Goal: Task Accomplishment & Management: Use online tool/utility

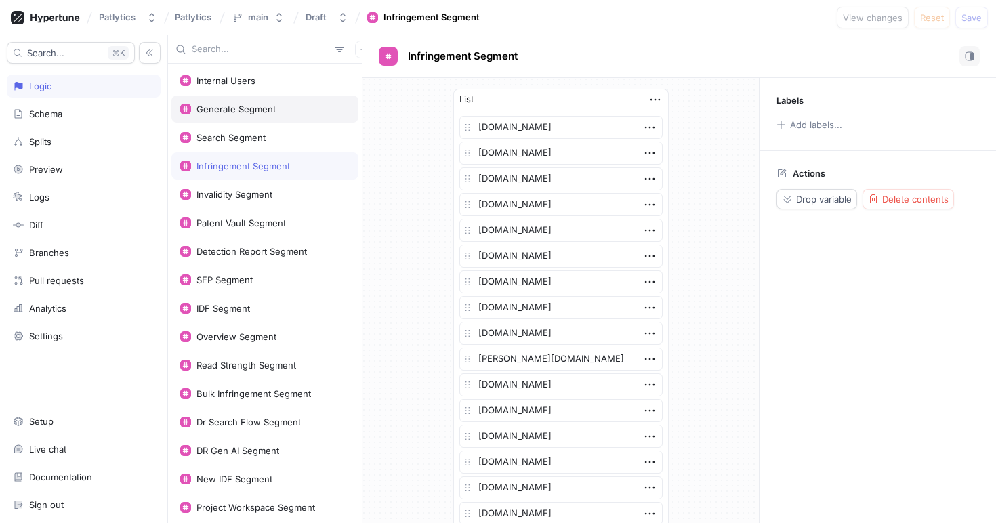
click at [236, 114] on div "Generate Segment" at bounding box center [235, 109] width 79 height 11
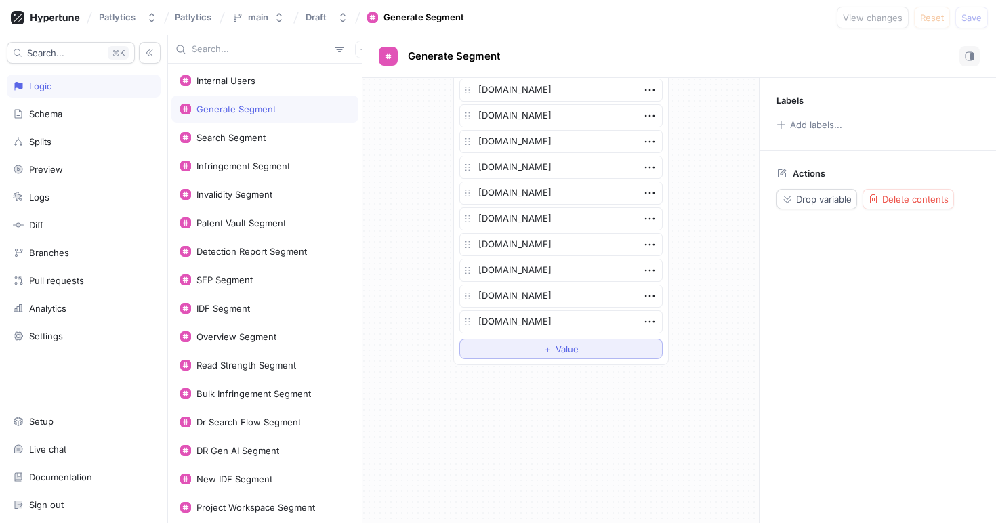
scroll to position [2365, 0]
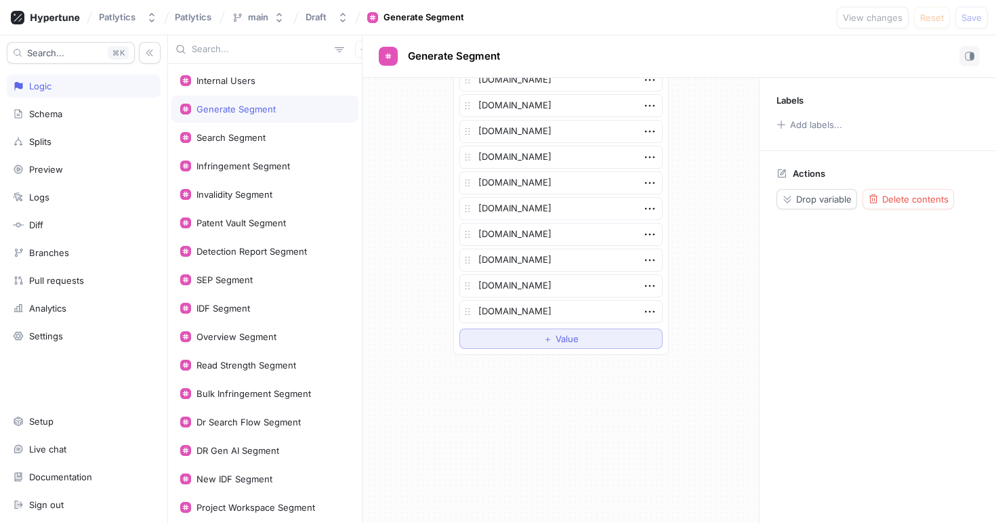
click at [556, 335] on span "Value" at bounding box center [567, 339] width 23 height 8
type textarea "x"
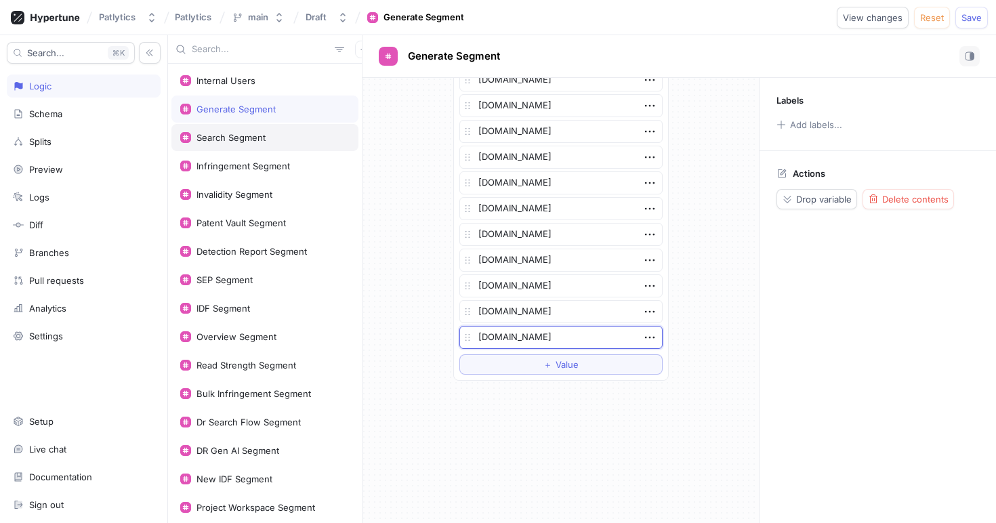
type textarea "[DOMAIN_NAME]"
click at [219, 141] on div "Search Segment" at bounding box center [230, 137] width 69 height 11
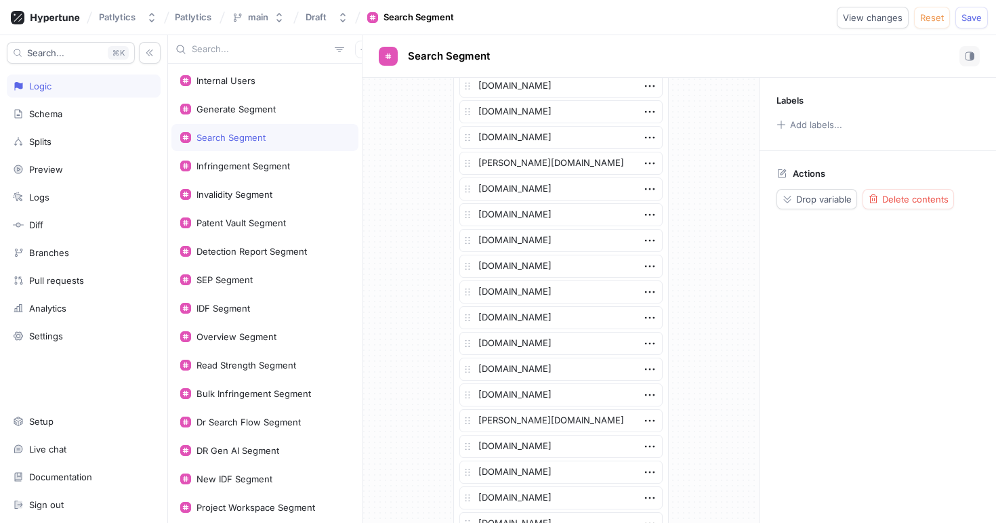
scroll to position [3008, 0]
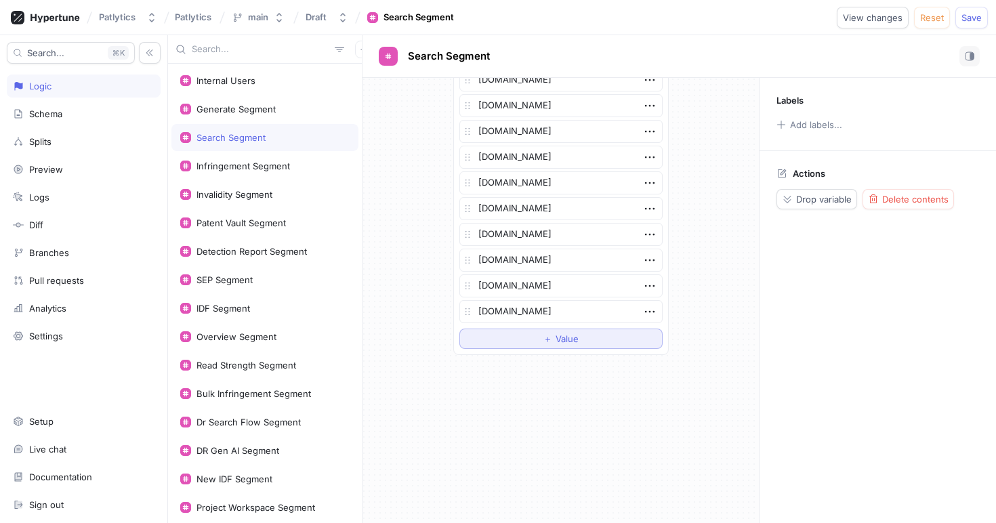
click at [524, 335] on button "＋ Value" at bounding box center [560, 339] width 203 height 20
type textarea "x"
type textarea "[DOMAIN_NAME]"
drag, startPoint x: 236, startPoint y: 222, endPoint x: 407, endPoint y: 266, distance: 176.3
click at [236, 220] on div "Patent Vault Segment" at bounding box center [240, 222] width 89 height 11
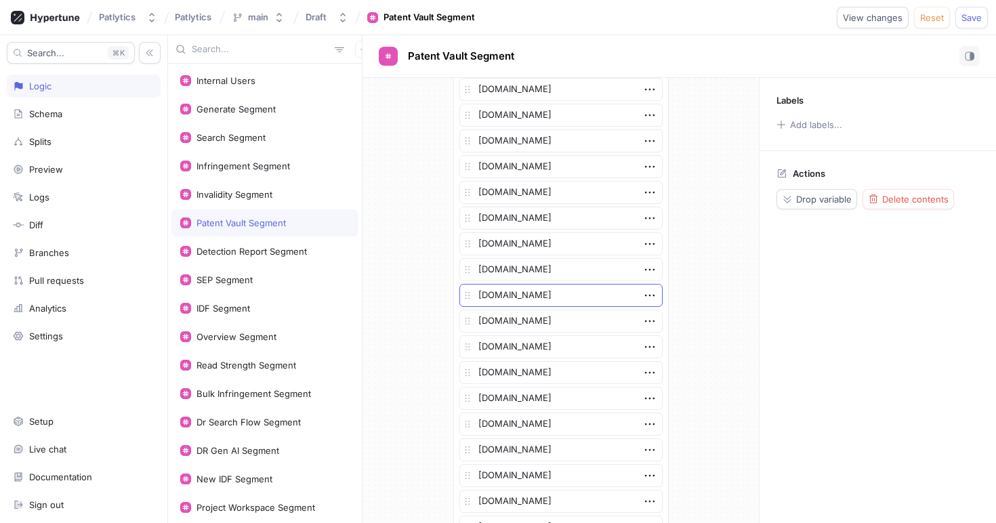
scroll to position [3111, 0]
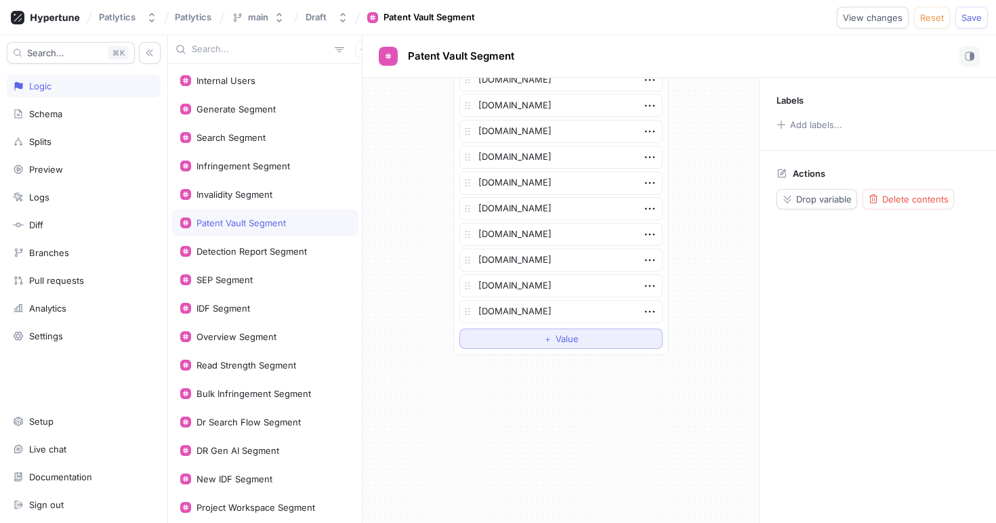
click at [565, 341] on span "Value" at bounding box center [567, 339] width 23 height 8
type textarea "x"
type textarea "[DOMAIN_NAME]"
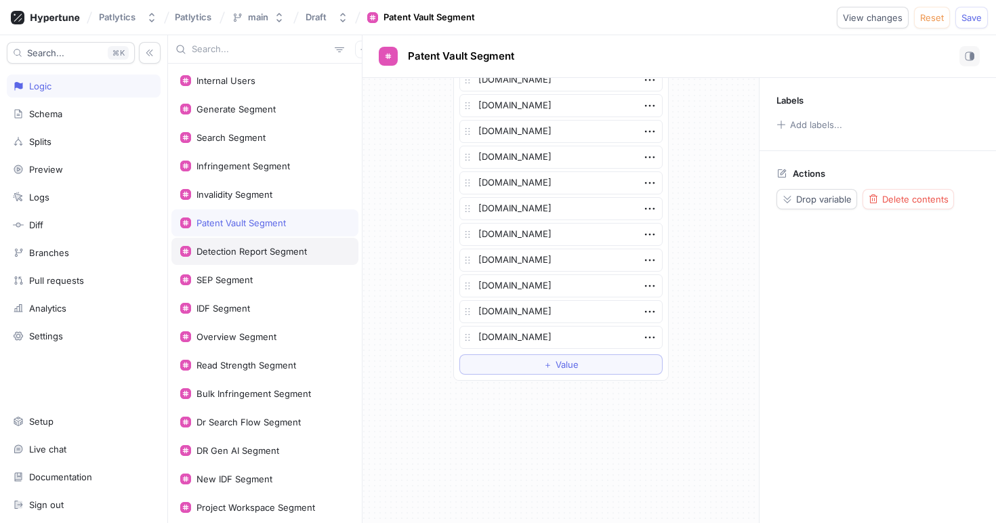
click at [241, 254] on div "Detection Report Segment" at bounding box center [251, 251] width 110 height 11
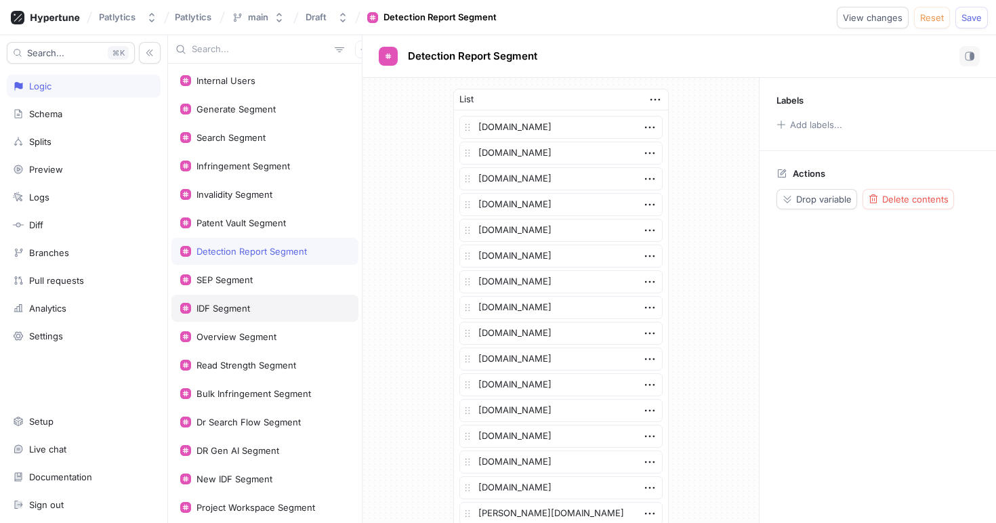
click at [247, 299] on div "IDF Segment" at bounding box center [264, 308] width 187 height 27
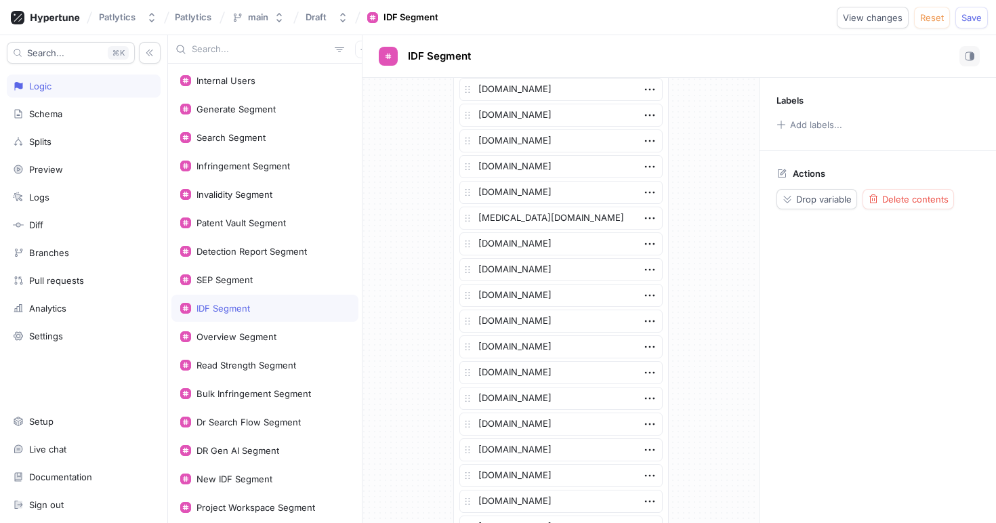
scroll to position [1000, 0]
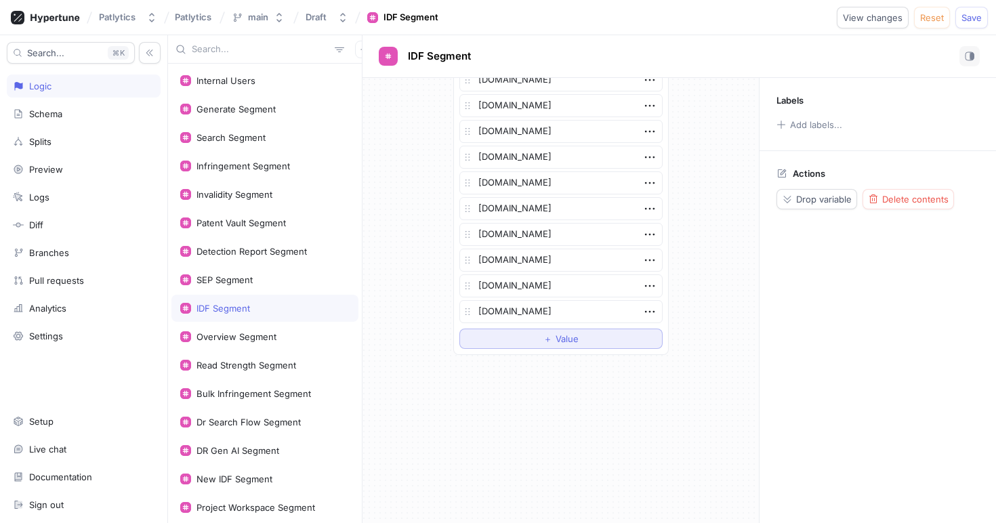
click at [548, 337] on div "＋ Value" at bounding box center [560, 339] width 35 height 8
type textarea "x"
type textarea "[DOMAIN_NAME]"
click at [236, 108] on div "Generate Segment" at bounding box center [235, 109] width 79 height 11
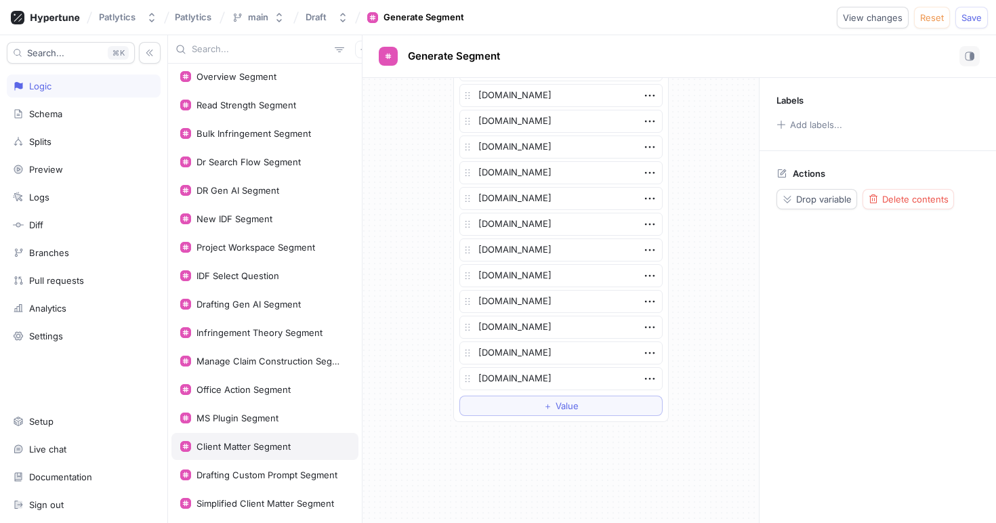
scroll to position [270, 0]
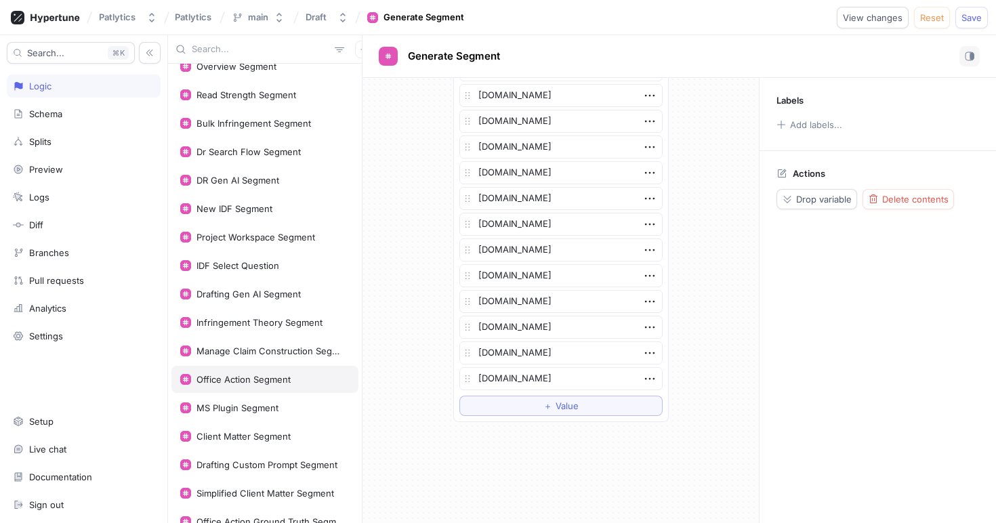
drag, startPoint x: 293, startPoint y: 390, endPoint x: 339, endPoint y: 388, distance: 46.8
click at [292, 390] on div "Office Action Segment" at bounding box center [264, 379] width 187 height 27
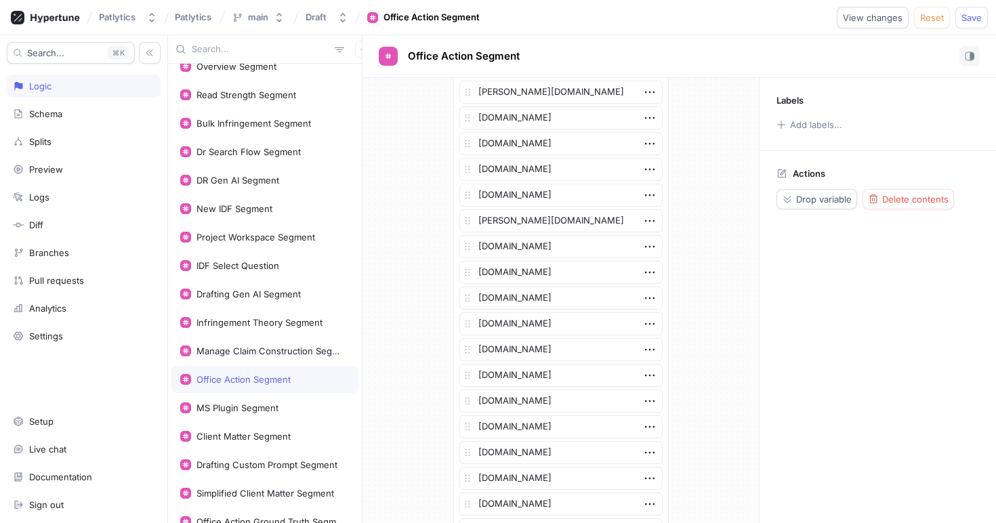
scroll to position [665, 0]
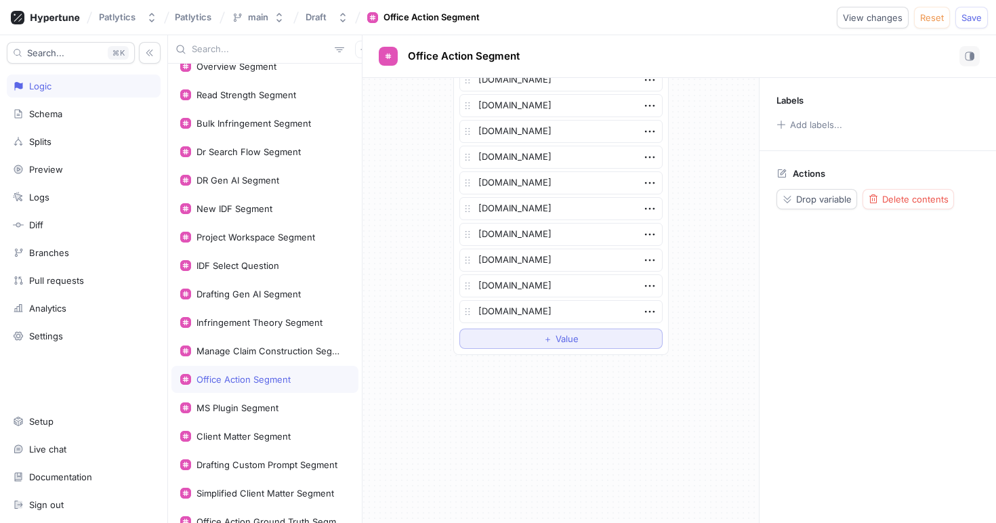
click at [522, 344] on button "＋ Value" at bounding box center [560, 339] width 203 height 20
type textarea "x"
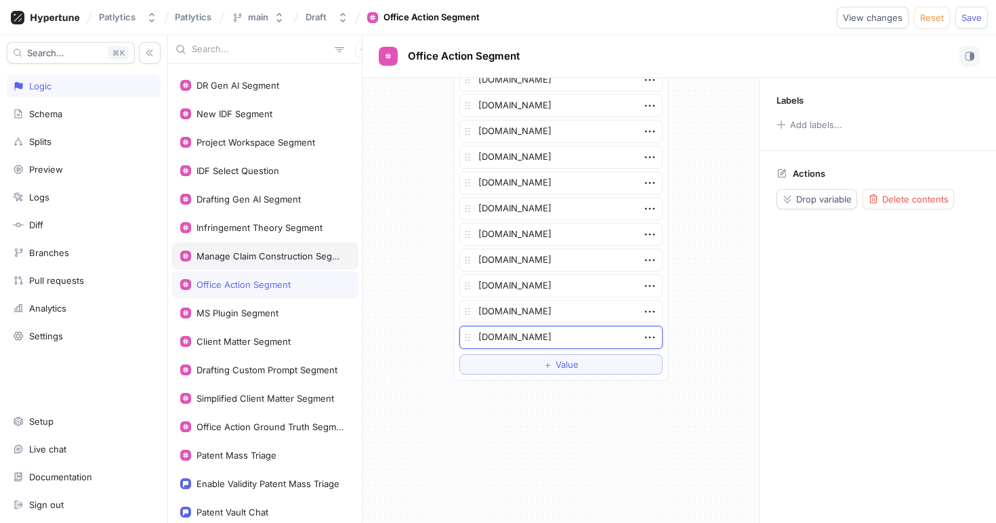
scroll to position [387, 0]
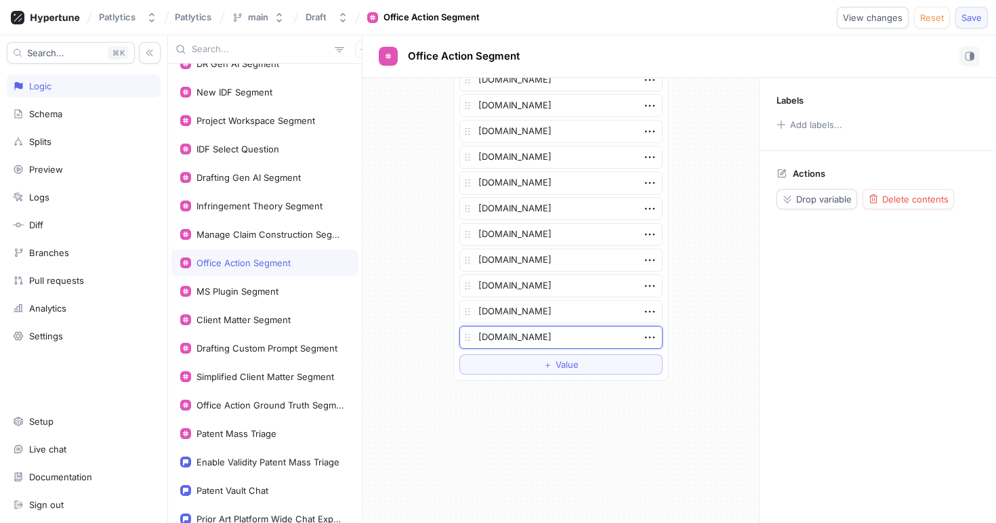
type textarea "[DOMAIN_NAME]"
click at [963, 16] on span "Save" at bounding box center [971, 18] width 20 height 8
type textarea "x"
